Goal: Task Accomplishment & Management: Manage account settings

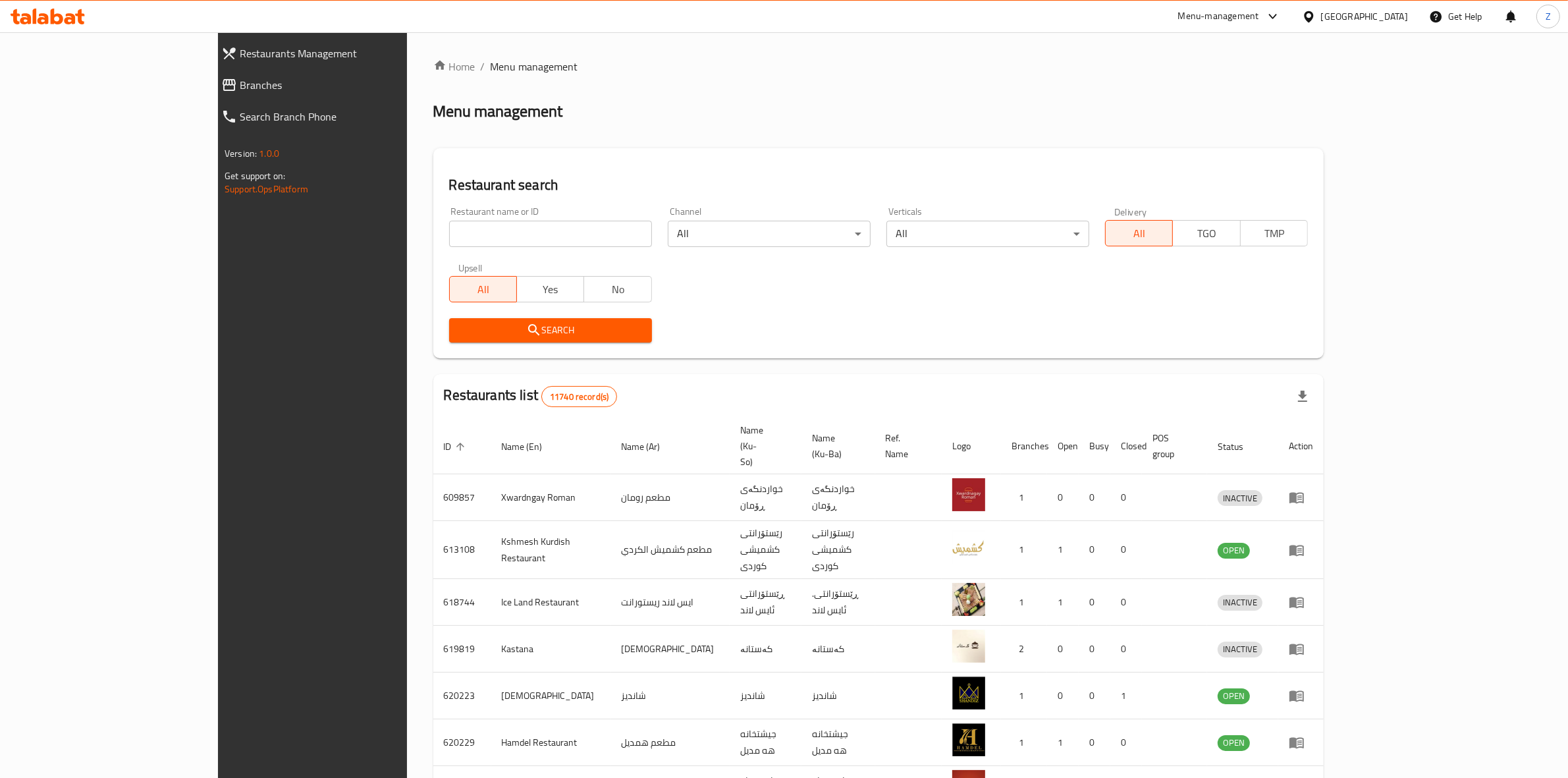
drag, startPoint x: 0, startPoint y: 0, endPoint x: 389, endPoint y: 241, distance: 457.6
click at [449, 241] on input "search" at bounding box center [550, 234] width 203 height 26
type input "barbera"
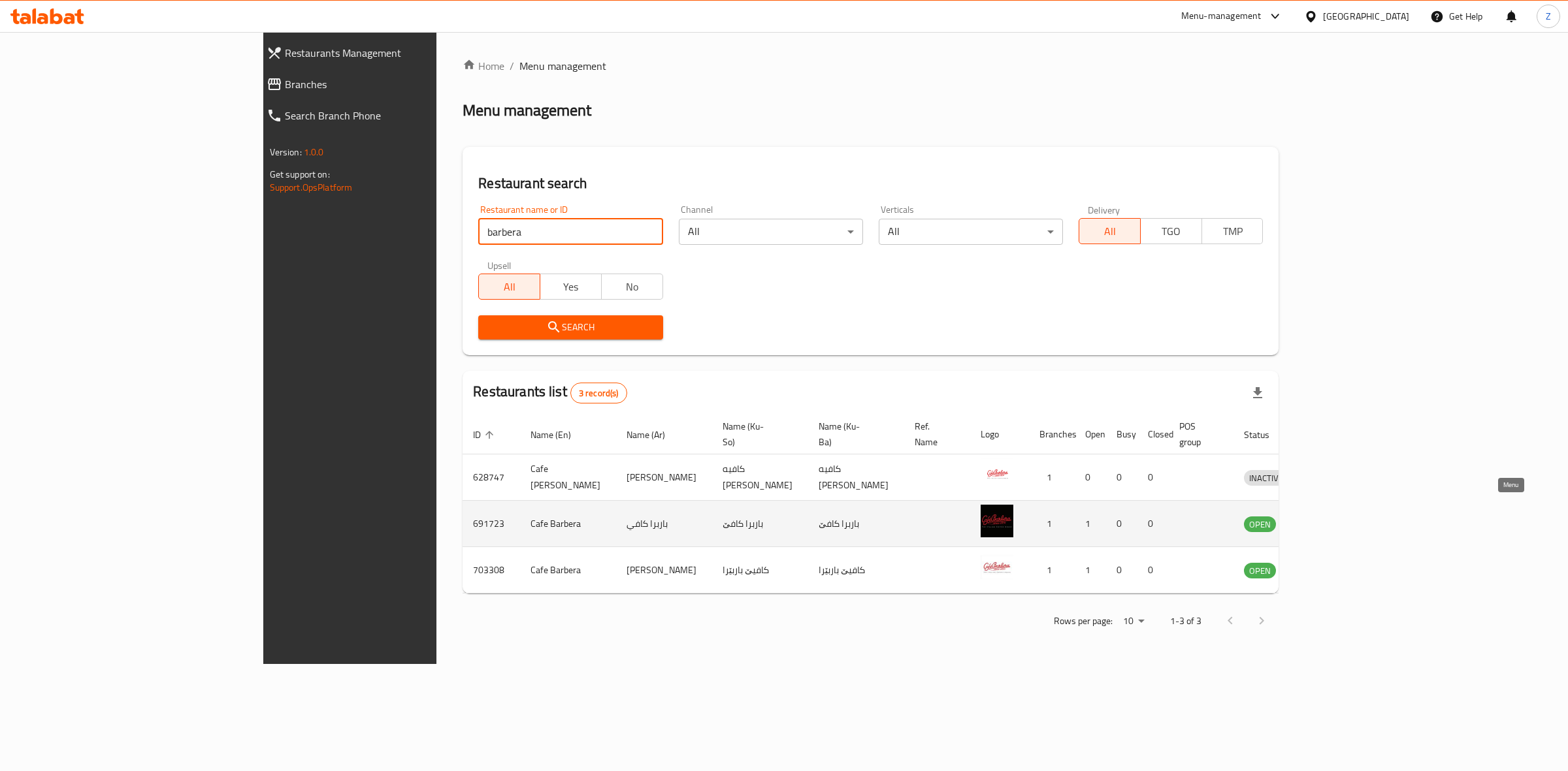
click at [1330, 516] on icon "enhanced table" at bounding box center [1322, 523] width 16 height 16
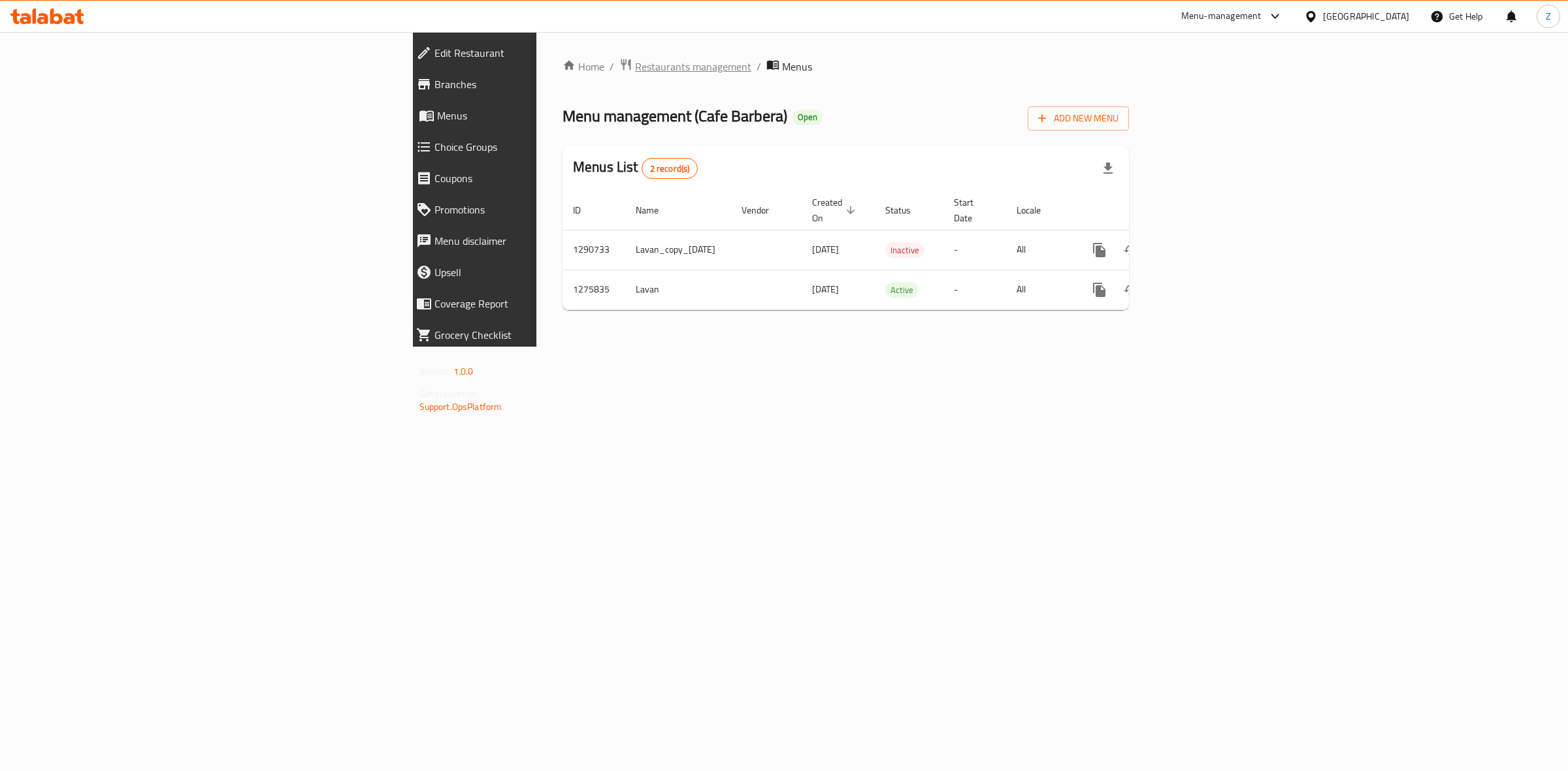
click at [635, 60] on span "Restaurants management" at bounding box center [693, 66] width 117 height 16
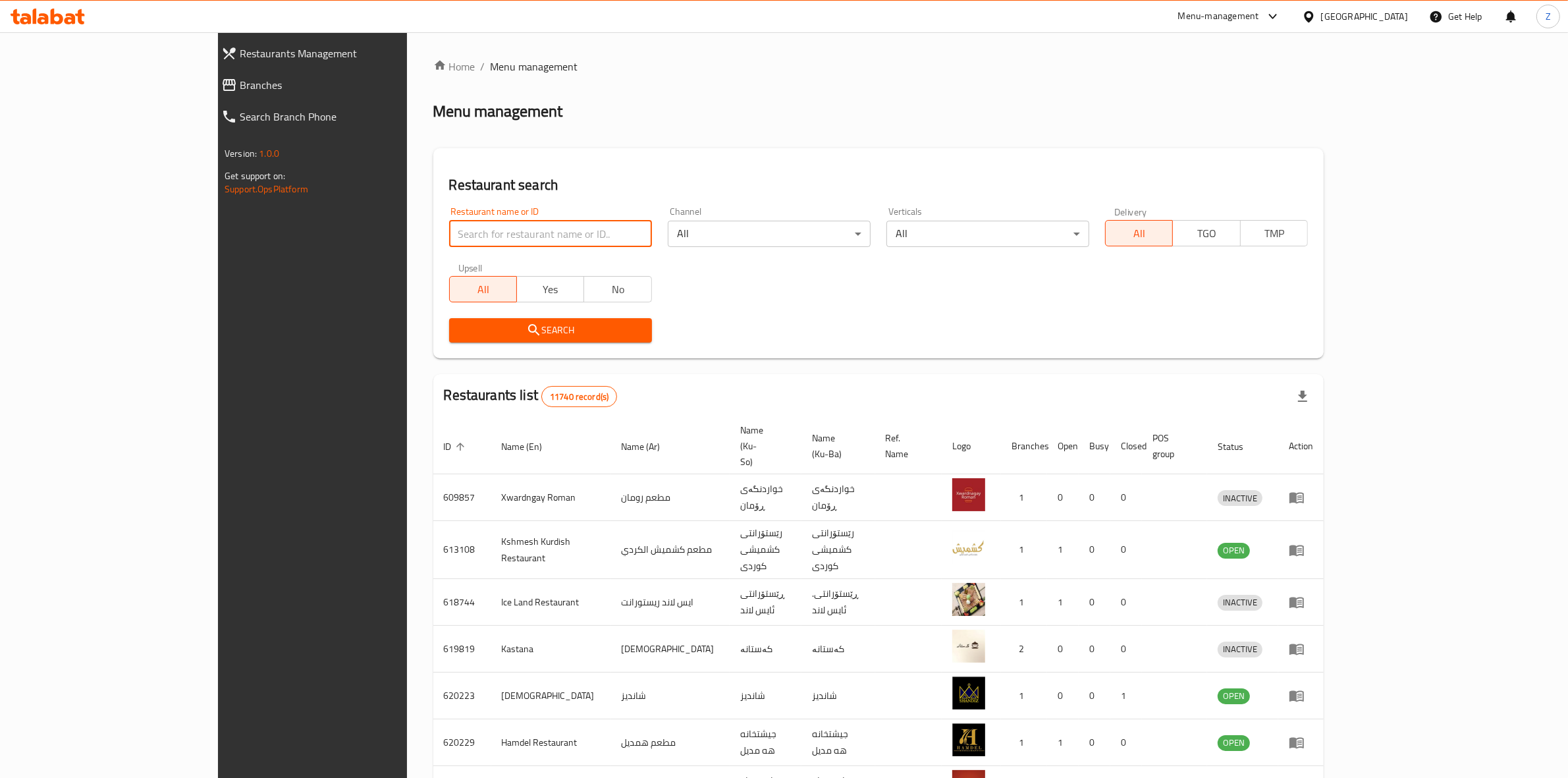
click at [490, 238] on input "search" at bounding box center [550, 234] width 203 height 26
paste input "691723"
type input "691723"
click button "Search" at bounding box center [550, 331] width 203 height 25
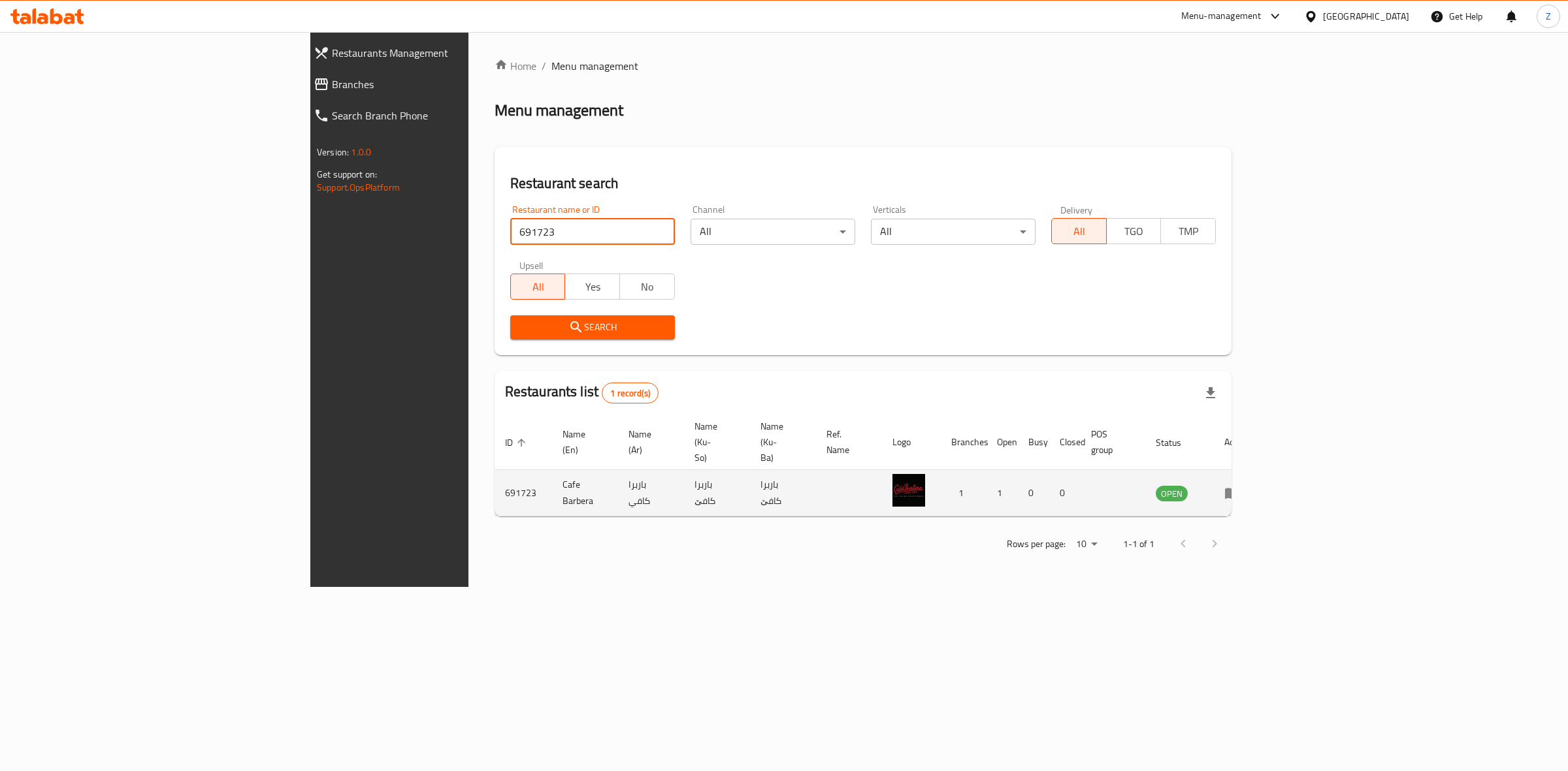
click at [1239, 485] on icon "enhanced table" at bounding box center [1232, 493] width 16 height 16
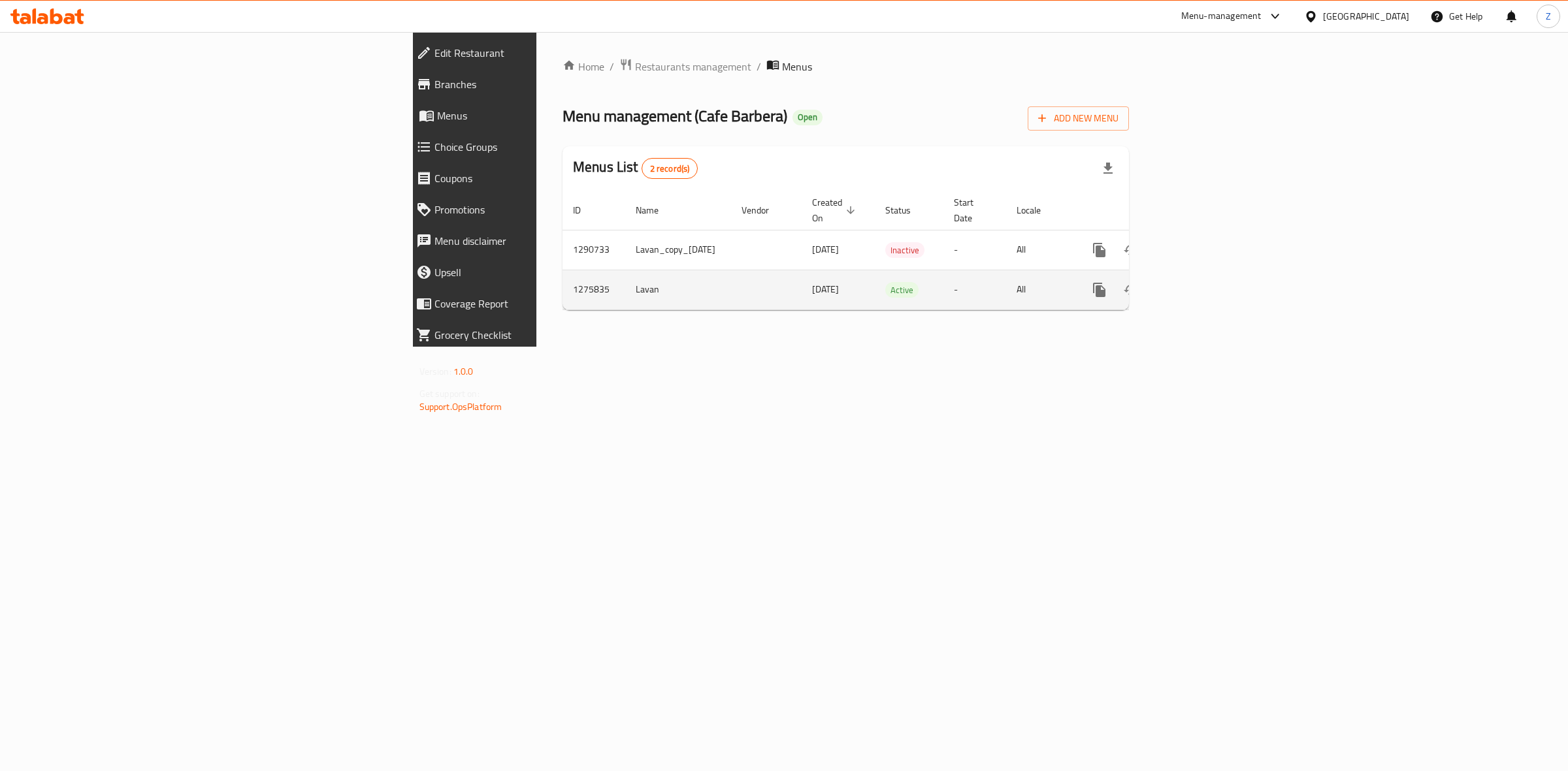
click at [1201, 282] on icon "enhanced table" at bounding box center [1193, 290] width 16 height 16
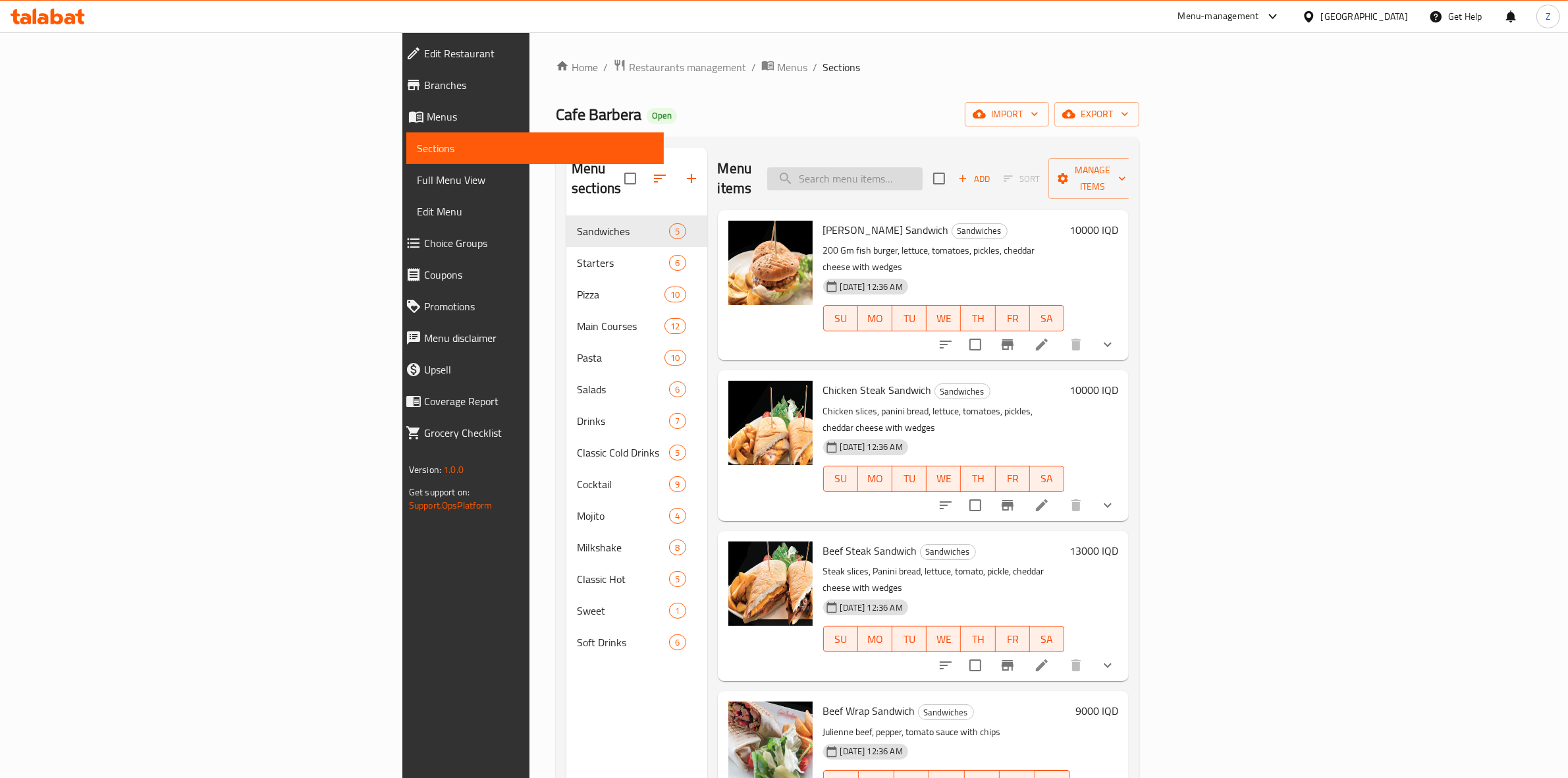
click at [923, 172] on input "search" at bounding box center [845, 179] width 155 height 23
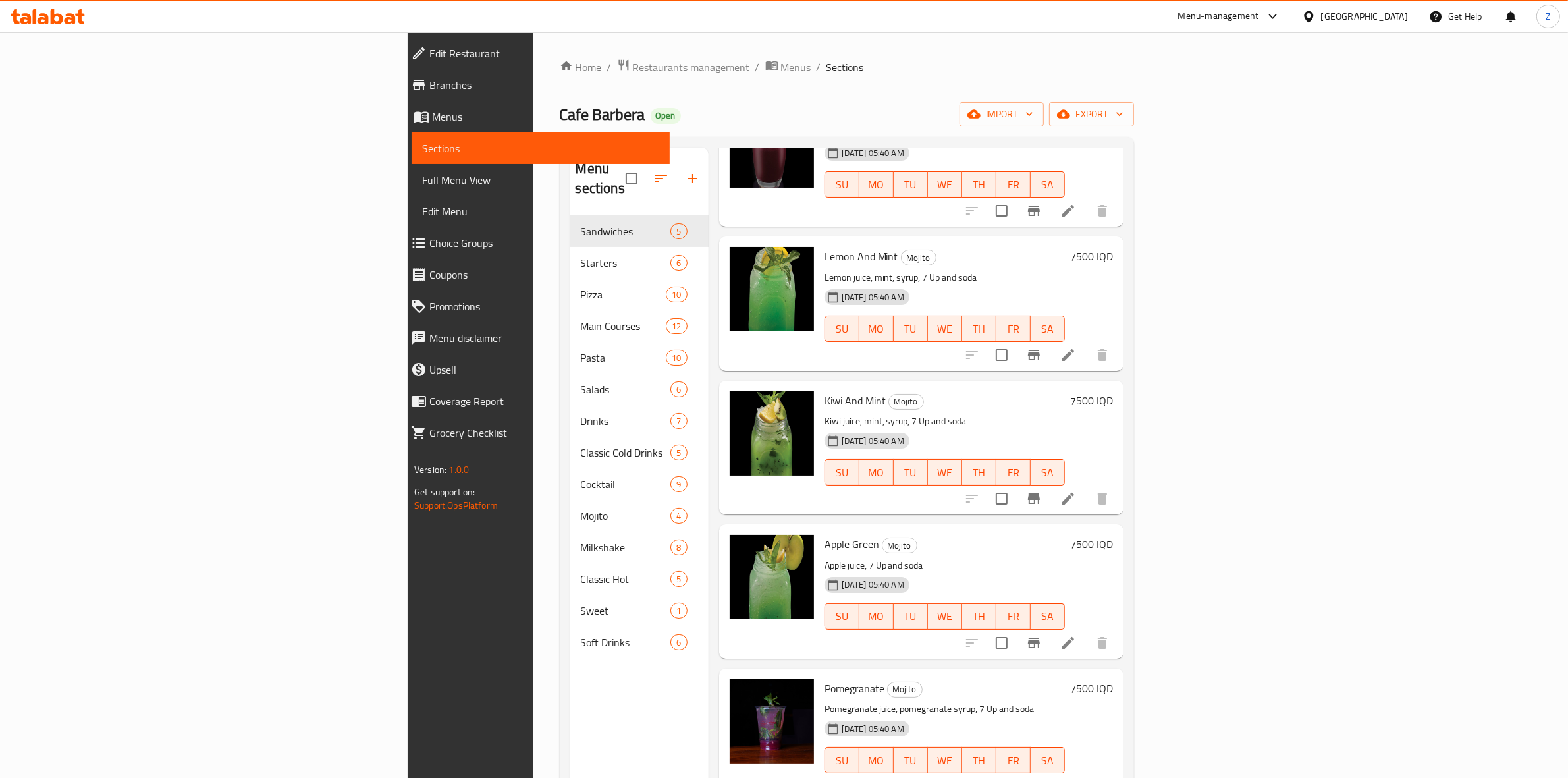
scroll to position [185, 0]
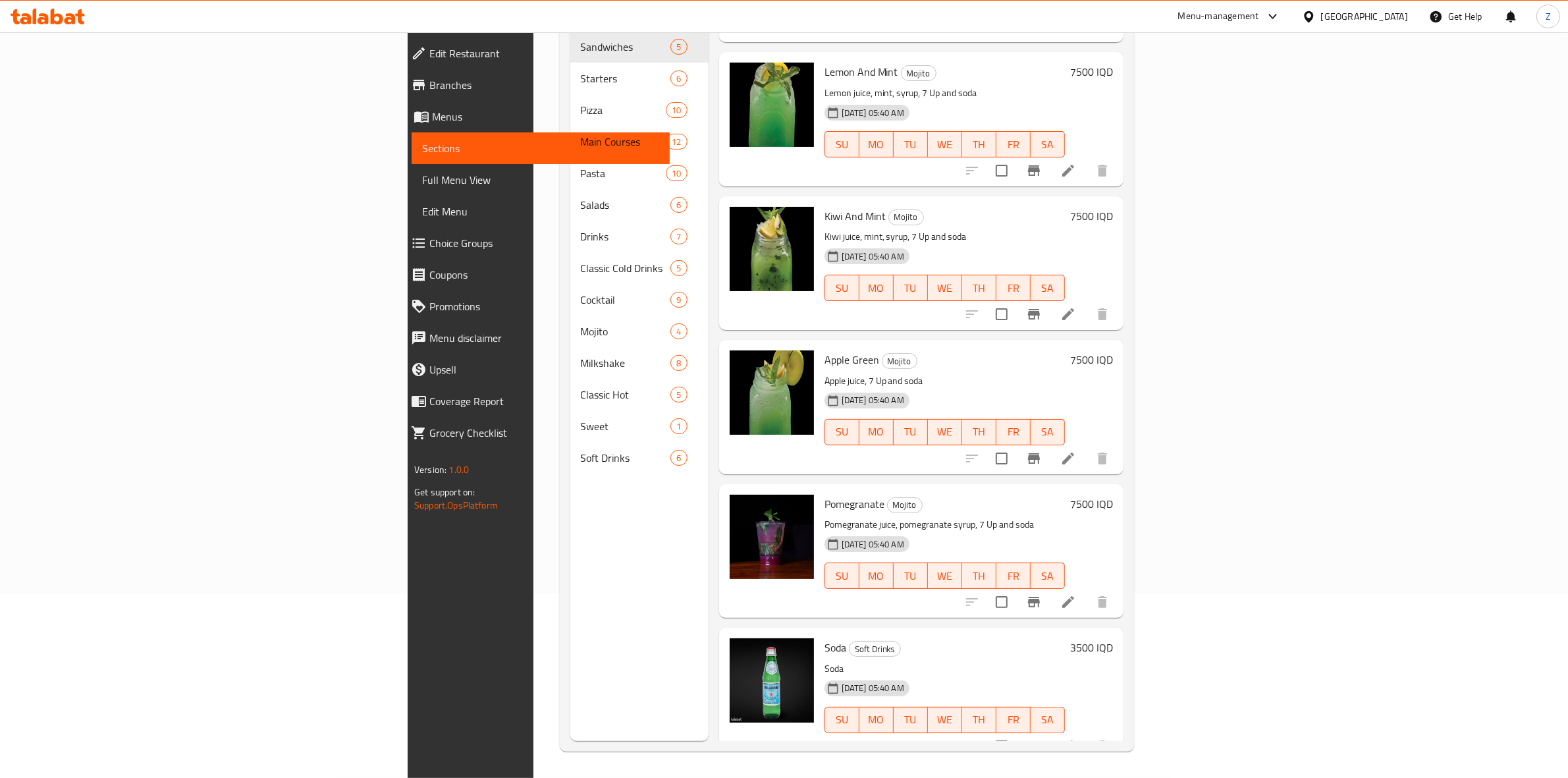
type input "soda"
click at [1113, 638] on h6 "3500 IQD" at bounding box center [1092, 647] width 43 height 18
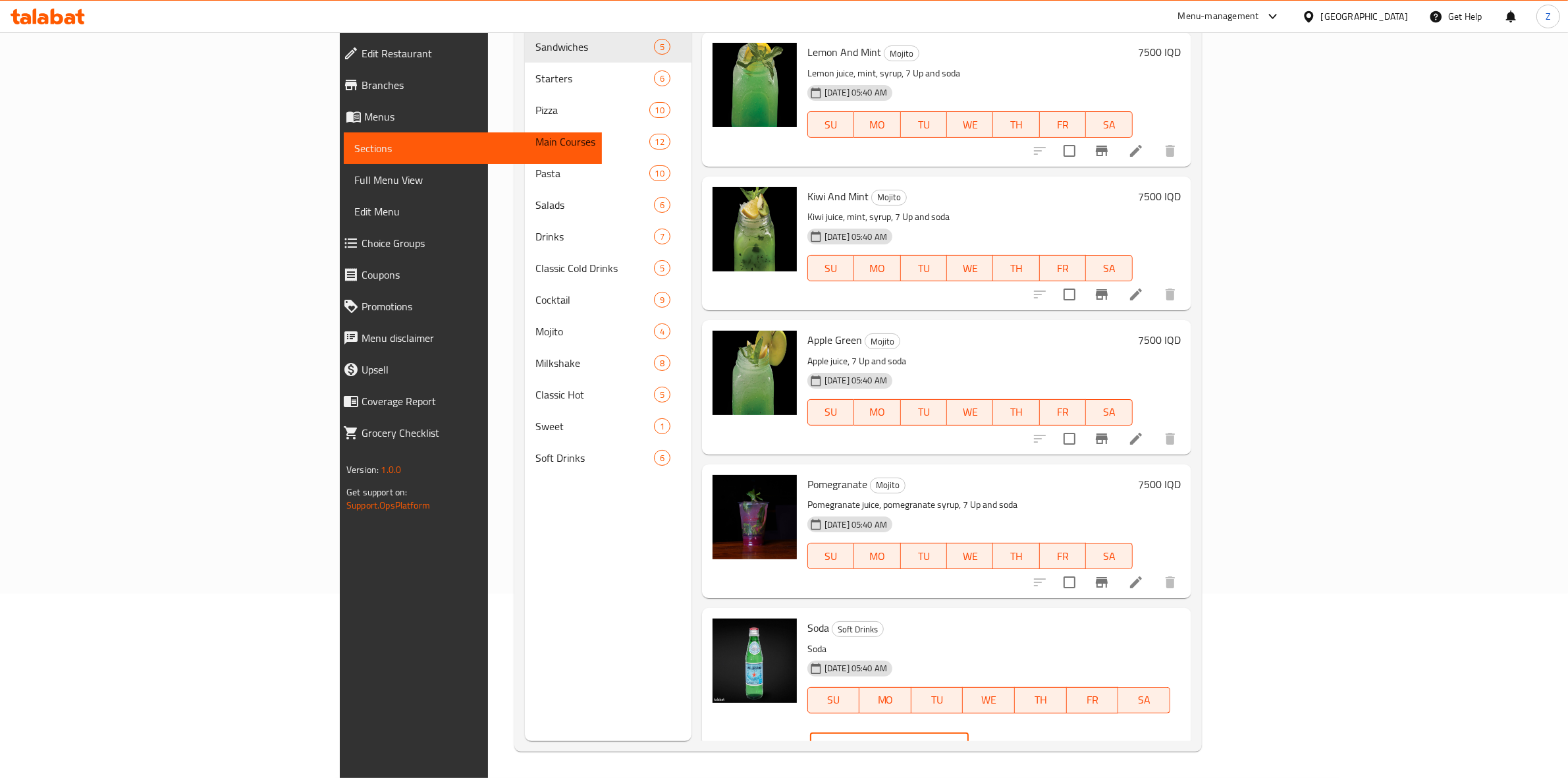
click at [969, 733] on input "3500" at bounding box center [905, 746] width 128 height 26
type input "3000"
click at [1029, 732] on button "ok" at bounding box center [1015, 746] width 29 height 29
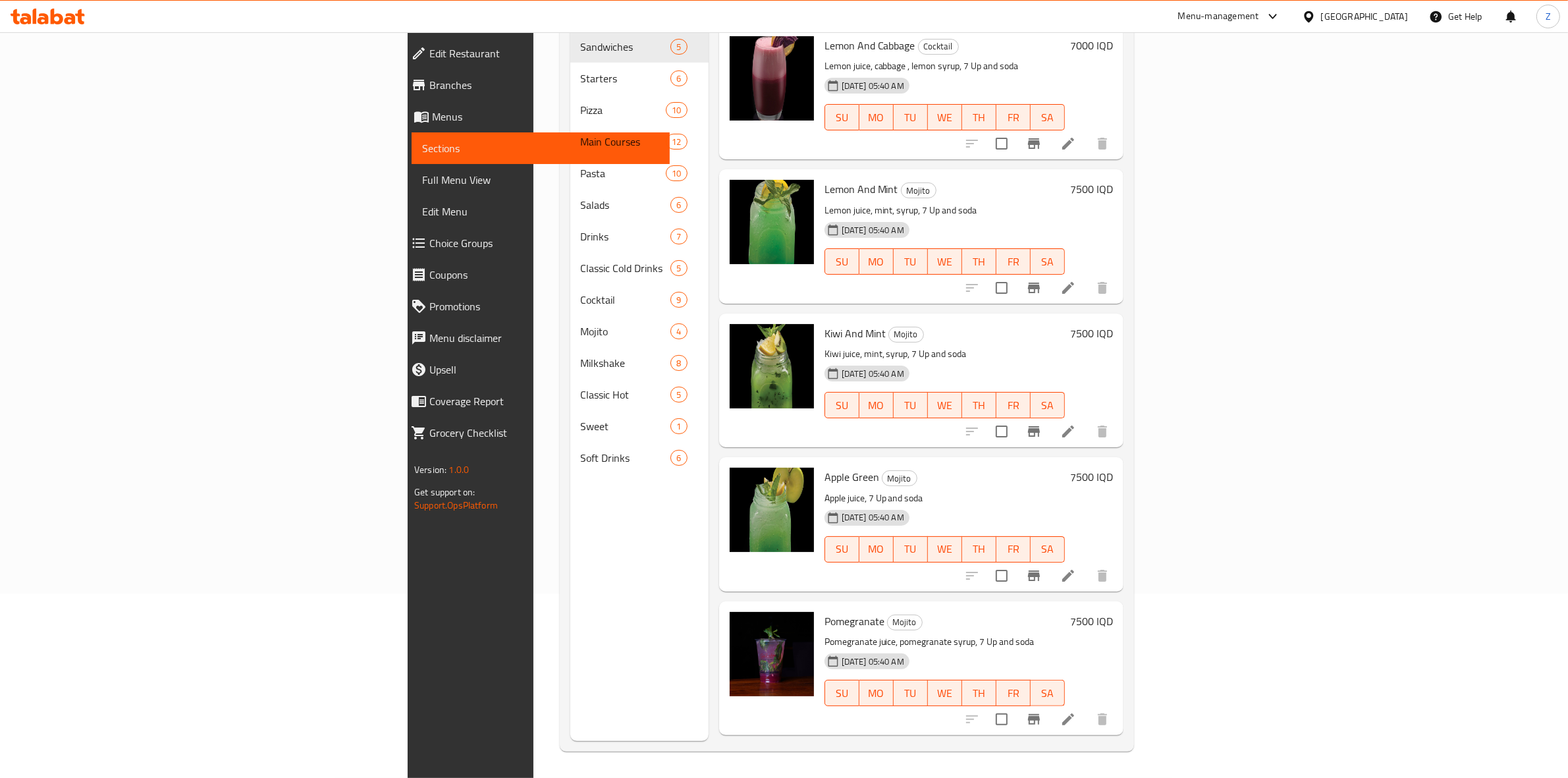
scroll to position [0, 0]
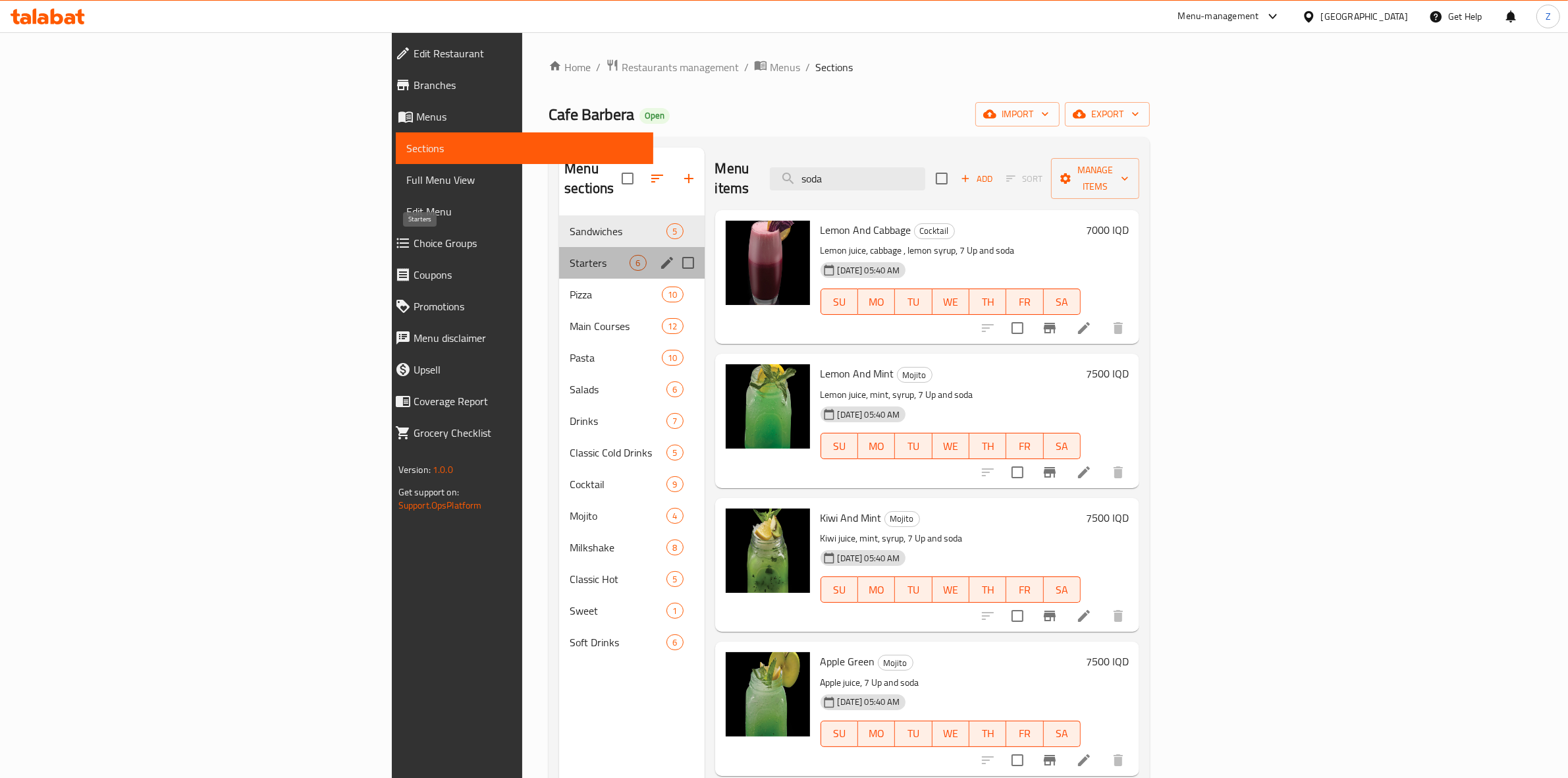
click at [570, 255] on span "Starters" at bounding box center [600, 263] width 60 height 16
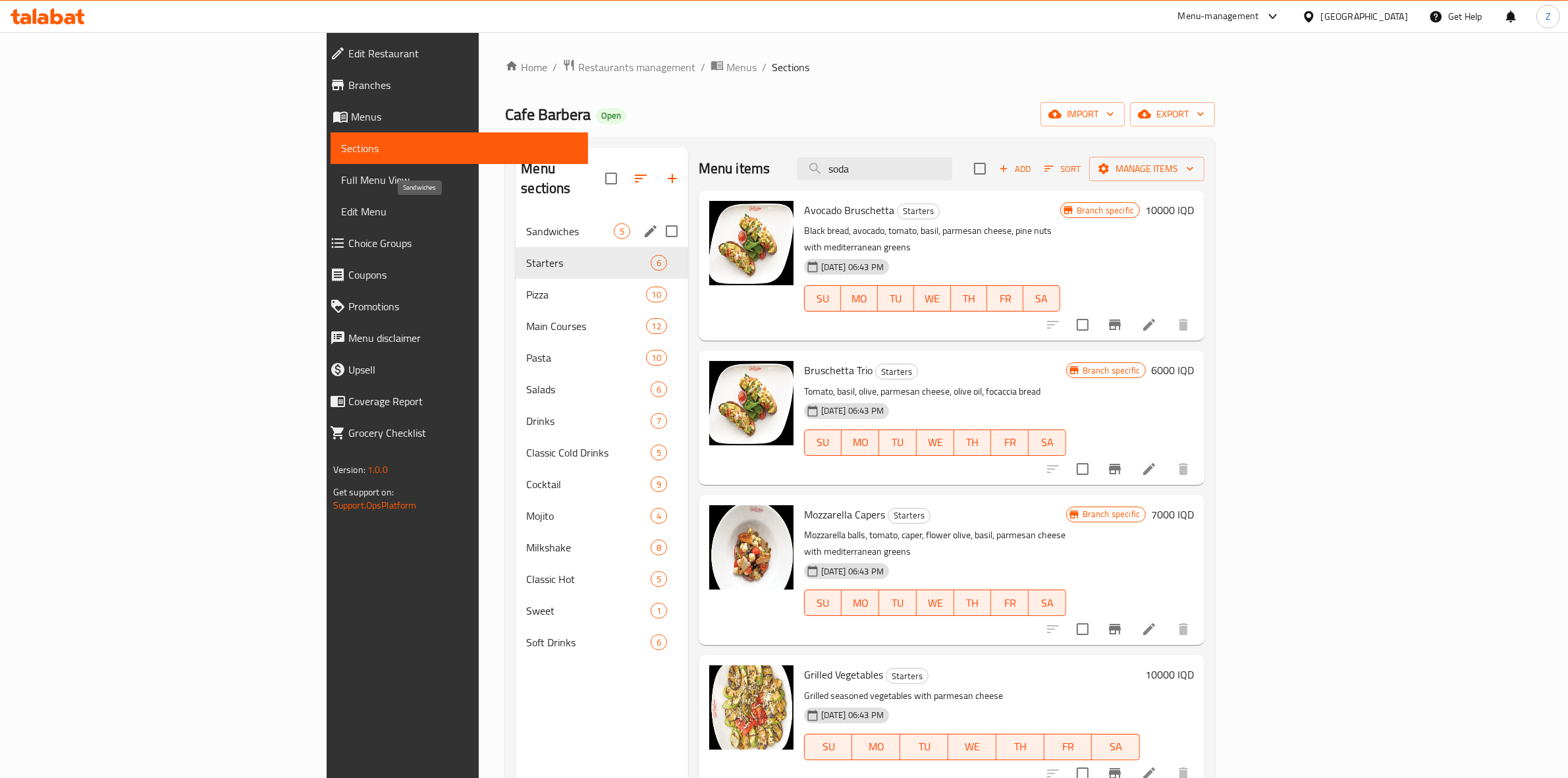
click at [527, 224] on span "Sandwiches" at bounding box center [570, 231] width 87 height 16
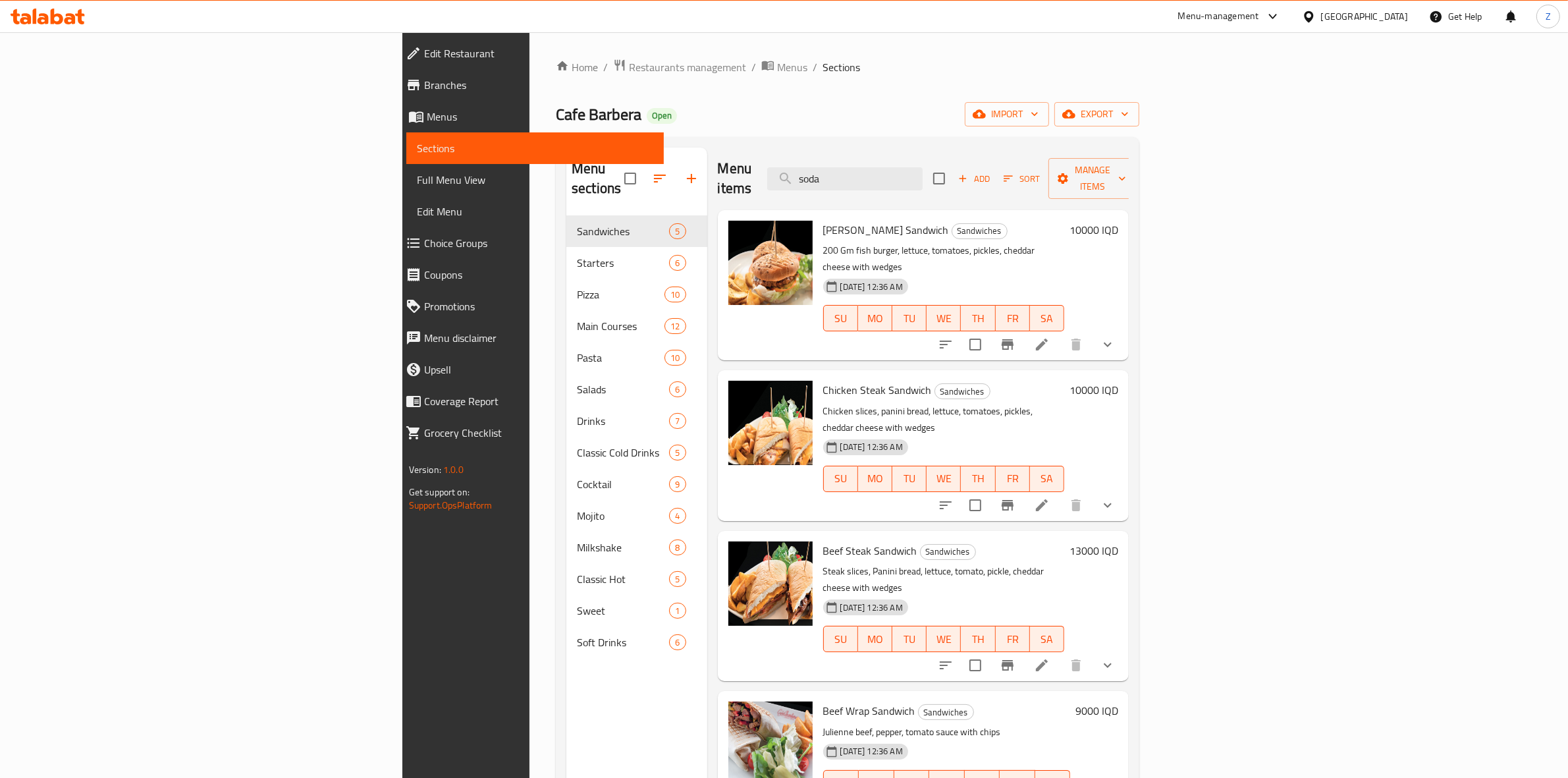
scroll to position [185, 0]
